Goal: Task Accomplishment & Management: Use online tool/utility

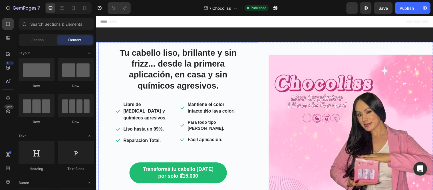
scroll to position [127, 0]
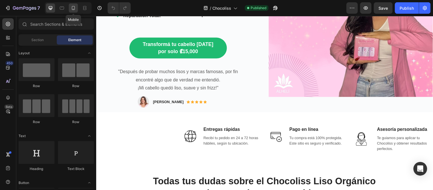
click at [74, 9] on icon at bounding box center [73, 8] width 3 height 4
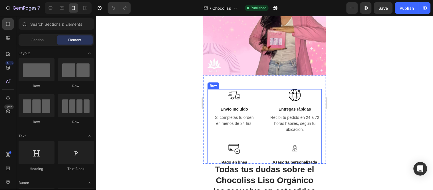
scroll to position [380, 0]
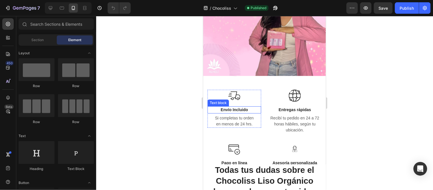
click at [238, 112] on p "Envío Incluido" at bounding box center [234, 109] width 52 height 6
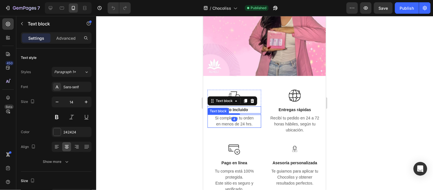
click at [242, 127] on p "en menos de 24 hrs." at bounding box center [234, 124] width 52 height 6
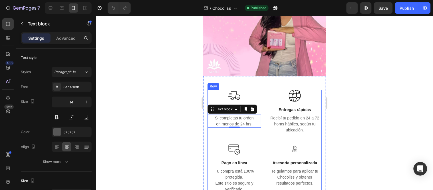
click at [255, 142] on div "Image Envío Incluido Text block Si completas tu orden en menos de 24 hrs. Text …" at bounding box center [234, 115] width 54 height 53
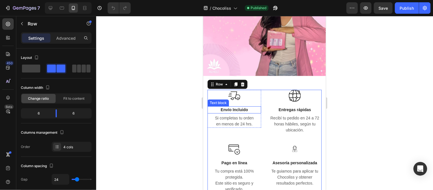
click at [242, 112] on p "Envío Incluido" at bounding box center [234, 109] width 52 height 6
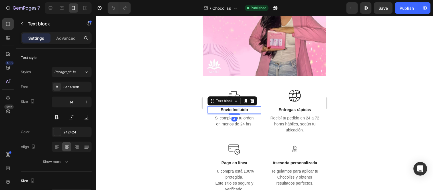
click at [243, 112] on p "Envío Incluido" at bounding box center [234, 109] width 52 height 6
click at [249, 112] on p "Envío Incluido" at bounding box center [234, 109] width 52 height 6
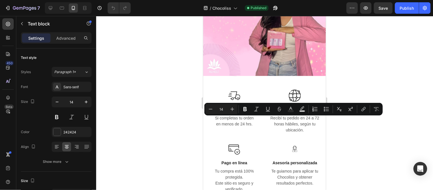
drag, startPoint x: 249, startPoint y: 119, endPoint x: 231, endPoint y: 118, distance: 17.7
click at [231, 112] on p "Envío Incluido" at bounding box center [234, 109] width 52 height 6
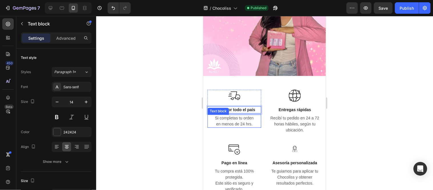
click at [249, 127] on p "en menos de 24 hrs." at bounding box center [234, 124] width 52 height 6
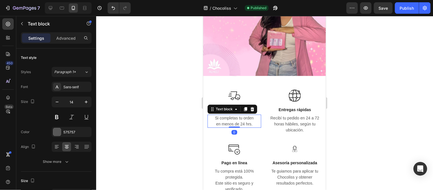
click at [251, 127] on p "en menos de 24 hrs." at bounding box center [234, 124] width 52 height 6
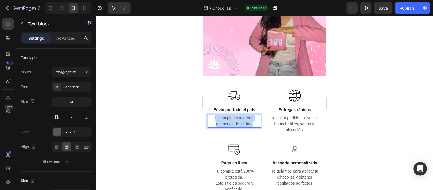
drag, startPoint x: 251, startPoint y: 134, endPoint x: 212, endPoint y: 127, distance: 39.0
click at [212, 127] on div "Si completas tu orden en menos de 24 hrs." at bounding box center [234, 120] width 54 height 13
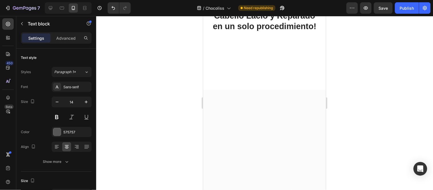
scroll to position [1521, 0]
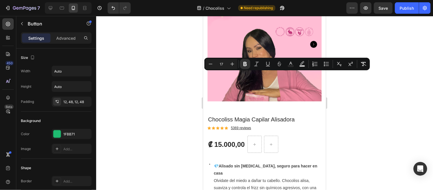
drag, startPoint x: 245, startPoint y: 82, endPoint x: 281, endPoint y: 75, distance: 37.4
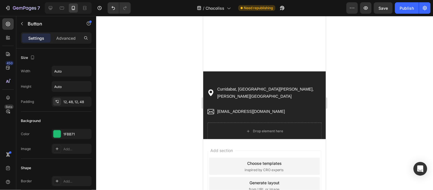
scroll to position [2841, 0]
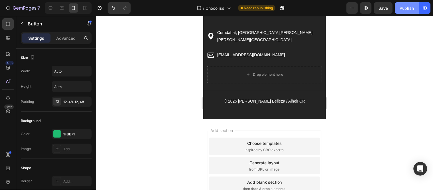
click at [408, 9] on div "Publish" at bounding box center [406, 8] width 14 height 6
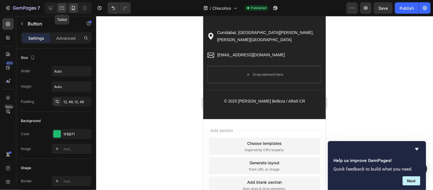
click at [62, 7] on icon at bounding box center [62, 8] width 6 height 6
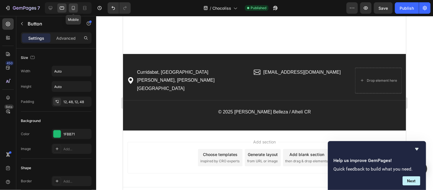
click at [74, 9] on icon at bounding box center [73, 8] width 6 height 6
type input "17"
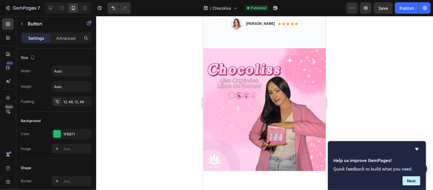
scroll to position [158, 0]
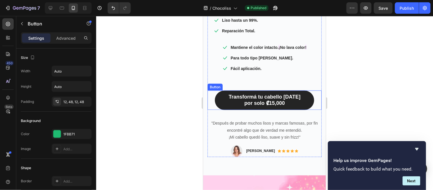
click at [295, 109] on link "Transformá tu cabello [DATE] por solo ₡15,000" at bounding box center [263, 99] width 99 height 19
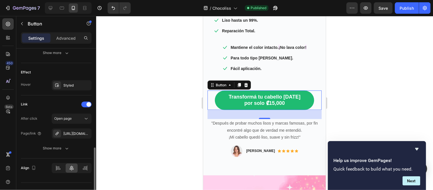
scroll to position [296, 0]
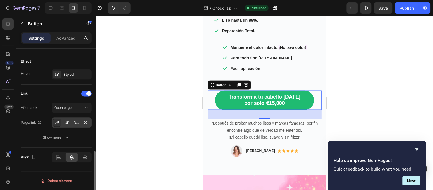
click at [70, 117] on div "[URL][DOMAIN_NAME]" at bounding box center [72, 122] width 40 height 10
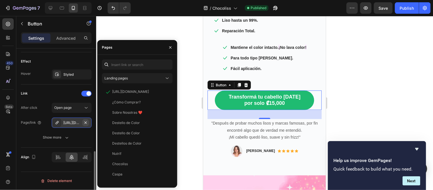
drag, startPoint x: 74, startPoint y: 122, endPoint x: 88, endPoint y: 124, distance: 14.4
click at [88, 124] on div "[URL][DOMAIN_NAME]" at bounding box center [72, 122] width 40 height 10
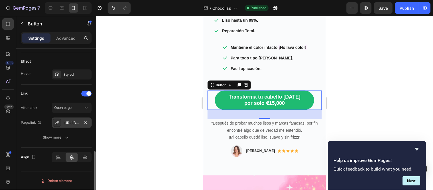
click at [72, 123] on div "[URL][DOMAIN_NAME]" at bounding box center [71, 122] width 17 height 5
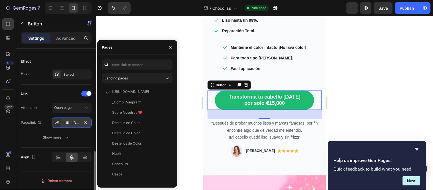
click at [57, 120] on icon at bounding box center [57, 122] width 5 height 5
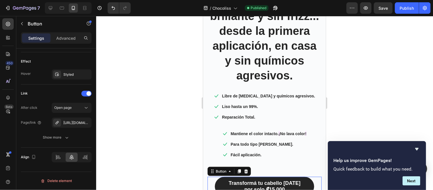
scroll to position [127, 0]
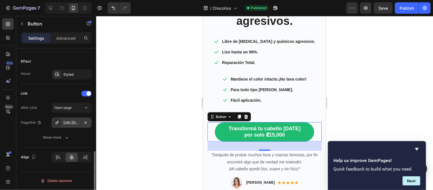
click at [77, 122] on div "[URL][DOMAIN_NAME]" at bounding box center [71, 122] width 17 height 5
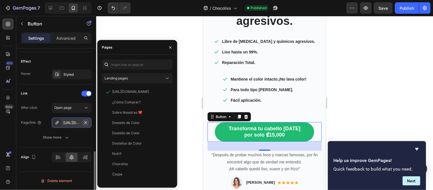
click at [84, 122] on icon "button" at bounding box center [85, 122] width 5 height 5
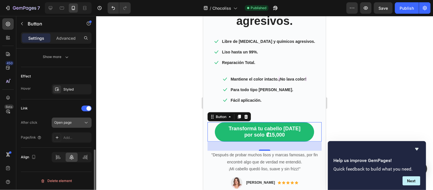
click at [74, 122] on div "Open page" at bounding box center [68, 122] width 29 height 5
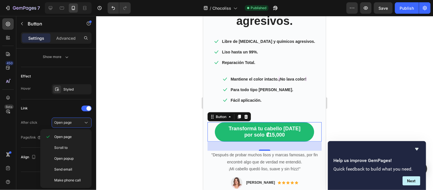
drag, startPoint x: 122, startPoint y: 127, endPoint x: 90, endPoint y: 133, distance: 32.5
click at [115, 128] on div at bounding box center [264, 103] width 336 height 174
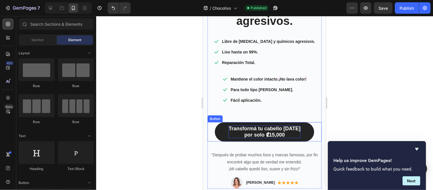
click at [261, 138] on p "Transformá tu cabello [DATE] por solo ₡15,000" at bounding box center [264, 131] width 72 height 13
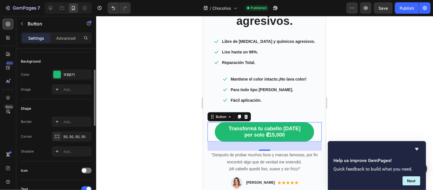
scroll to position [0, 0]
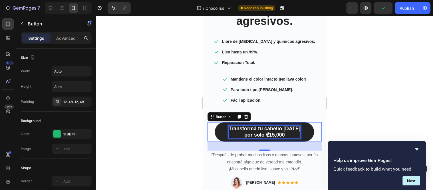
click at [247, 131] on strong "Transformá tu cabello [DATE]" at bounding box center [264, 128] width 72 height 6
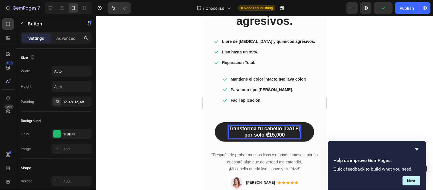
click at [221, 141] on button "Transformá tu cabello [DATE] por solo ₡15,000" at bounding box center [263, 131] width 99 height 19
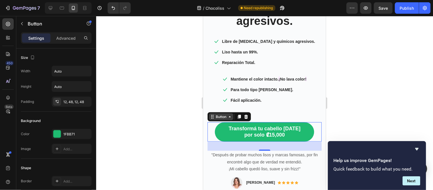
click at [218, 119] on div "Button" at bounding box center [220, 116] width 13 height 5
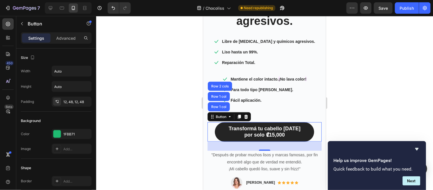
click at [224, 141] on button "Transformá tu cabello [DATE] por solo ₡15,000" at bounding box center [263, 131] width 99 height 19
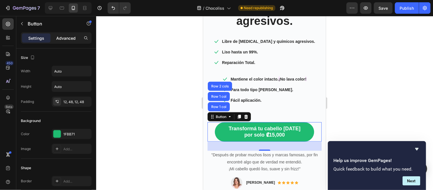
click at [58, 34] on div "Advanced" at bounding box center [66, 37] width 29 height 9
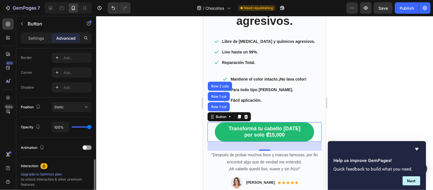
scroll to position [223, 0]
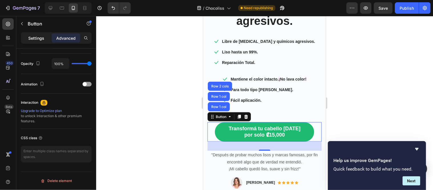
click at [34, 40] on p "Settings" at bounding box center [36, 38] width 16 height 6
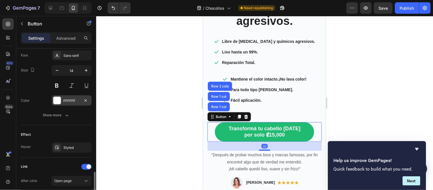
scroll to position [281, 0]
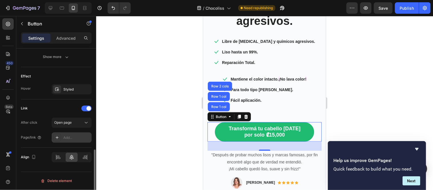
click at [75, 137] on div "Add..." at bounding box center [76, 137] width 27 height 5
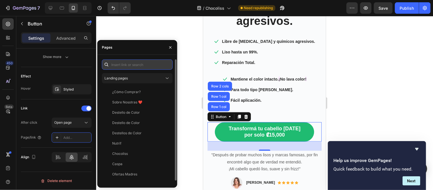
click at [124, 64] on input "text" at bounding box center [137, 64] width 71 height 10
paste input "[URL][DOMAIN_NAME]"
type input "[URL][DOMAIN_NAME]"
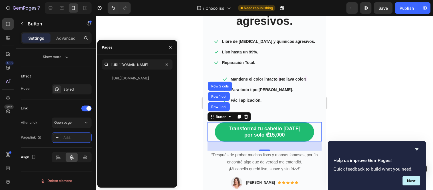
click at [184, 101] on div at bounding box center [264, 103] width 336 height 174
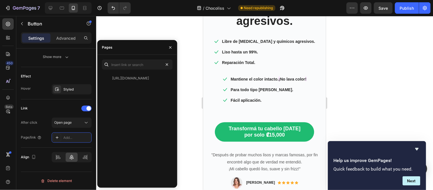
scroll to position [0, 0]
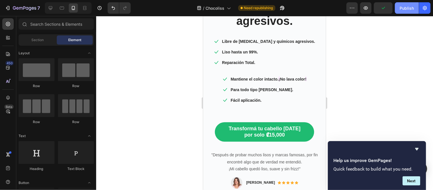
click at [405, 7] on div "Publish" at bounding box center [406, 8] width 14 height 6
click at [365, 122] on div at bounding box center [264, 103] width 336 height 174
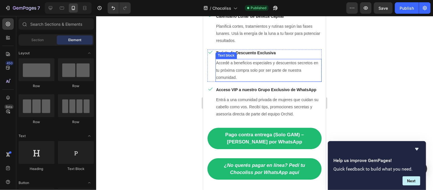
scroll to position [950, 0]
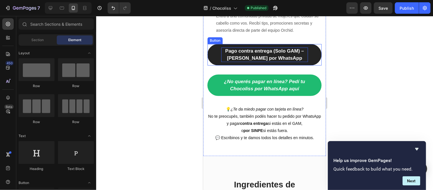
click at [281, 62] on p "Pago contra entrega (Solo GAM) – [PERSON_NAME] por WhatsApp" at bounding box center [264, 54] width 87 height 15
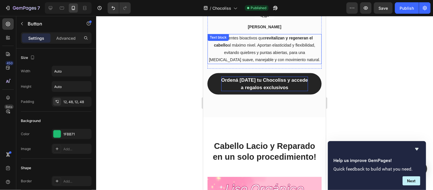
scroll to position [1521, 0]
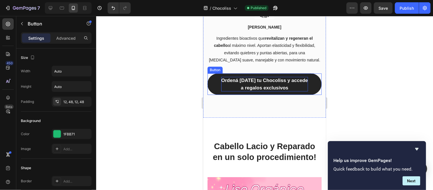
click at [278, 80] on strong "Ordená [DATE] tu Chocoliss y accede a regalos exclusivos" at bounding box center [264, 83] width 87 height 13
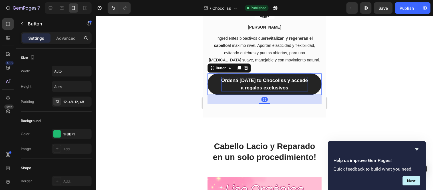
scroll to position [281, 0]
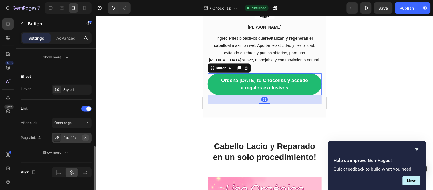
click at [85, 136] on icon "button" at bounding box center [85, 137] width 5 height 5
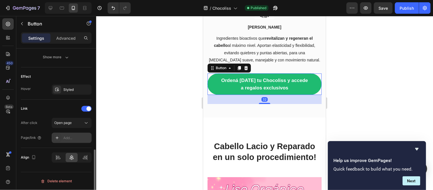
click at [80, 137] on div "Add..." at bounding box center [76, 137] width 27 height 5
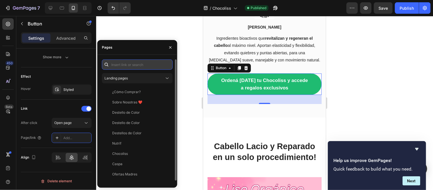
click at [125, 65] on input "text" at bounding box center [137, 64] width 71 height 10
paste input "[URL][DOMAIN_NAME]"
type input "[URL][DOMAIN_NAME]"
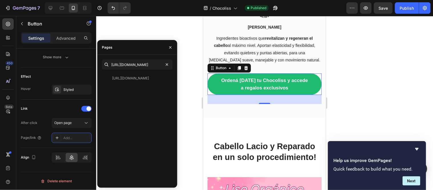
click at [186, 111] on div at bounding box center [264, 103] width 336 height 174
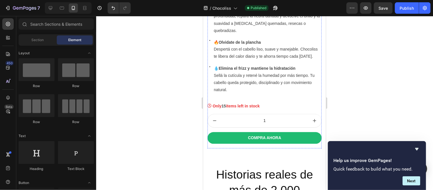
scroll to position [1964, 0]
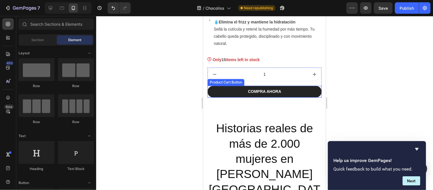
click at [292, 89] on button "COMPRA AHORA" at bounding box center [264, 91] width 114 height 12
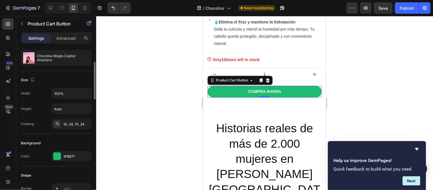
scroll to position [0, 0]
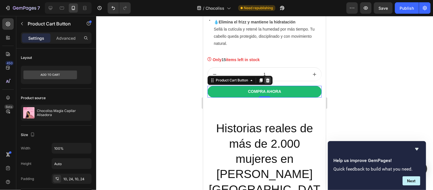
click at [264, 76] on div at bounding box center [267, 79] width 7 height 7
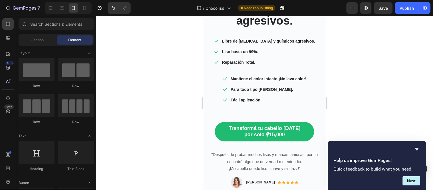
scroll to position [127, 0]
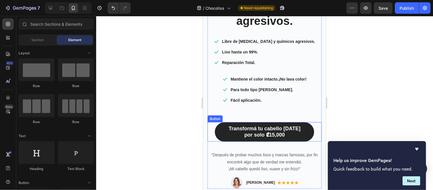
click at [305, 141] on link "Transformá tu cabello [DATE] por solo ₡15,000" at bounding box center [263, 131] width 99 height 19
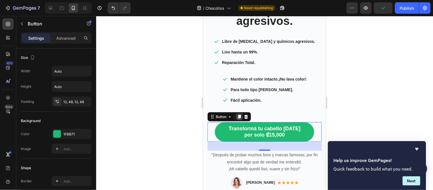
click at [238, 119] on icon at bounding box center [238, 116] width 5 height 5
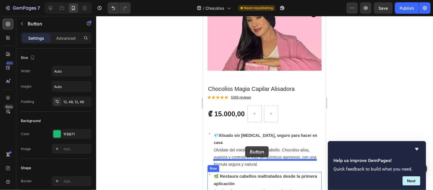
scroll to position [1774, 0]
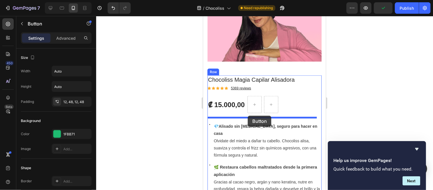
drag, startPoint x: 221, startPoint y: 161, endPoint x: 247, endPoint y: 115, distance: 52.2
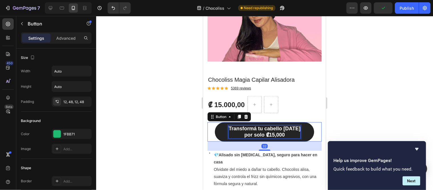
click at [287, 129] on p "Transformá tu cabello [DATE] por solo ₡15,000" at bounding box center [264, 131] width 72 height 13
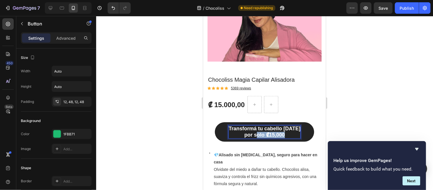
drag, startPoint x: 287, startPoint y: 129, endPoint x: 253, endPoint y: 128, distance: 33.1
click at [253, 128] on p "Transformá tu cabello [DATE] por solo ₡15,000" at bounding box center [264, 131] width 72 height 13
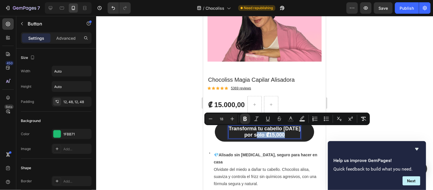
click at [278, 131] on strong "por solo ₡15,000" at bounding box center [264, 134] width 40 height 6
click at [285, 130] on p "Transformá tu cabello [DATE] por solo ₡15,000" at bounding box center [264, 131] width 72 height 13
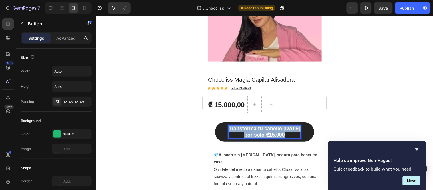
drag, startPoint x: 285, startPoint y: 130, endPoint x: 229, endPoint y: 123, distance: 56.8
click at [229, 123] on link "Transformá tu cabello [DATE] por solo ₡15,000" at bounding box center [263, 131] width 99 height 19
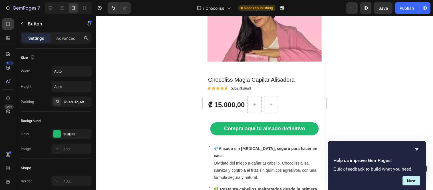
click at [356, 86] on div at bounding box center [264, 103] width 336 height 174
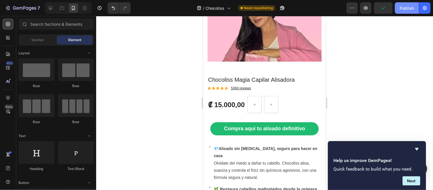
click at [403, 10] on div "Publish" at bounding box center [406, 8] width 14 height 6
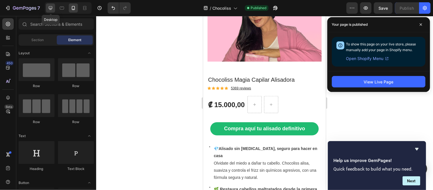
click at [52, 7] on icon at bounding box center [51, 8] width 6 height 6
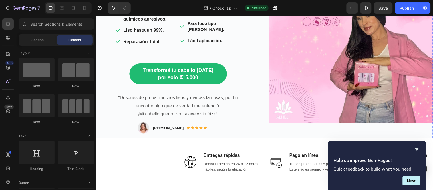
scroll to position [127, 0]
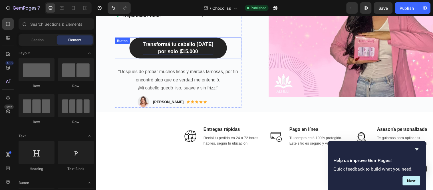
click at [194, 42] on strong "Transformá tu cabello [DATE]" at bounding box center [179, 45] width 72 height 6
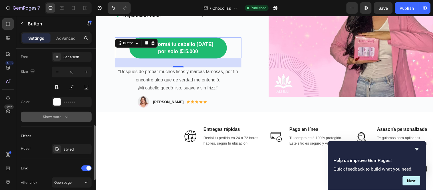
scroll to position [285, 0]
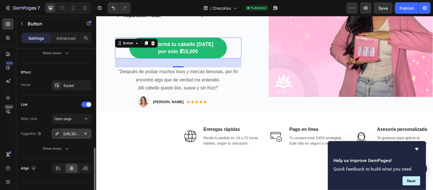
click at [74, 135] on div "[URL][DOMAIN_NAME]" at bounding box center [71, 133] width 17 height 5
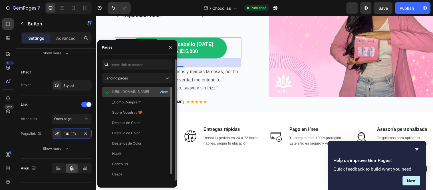
click at [164, 92] on div "View" at bounding box center [163, 91] width 8 height 5
